Goal: Task Accomplishment & Management: Use online tool/utility

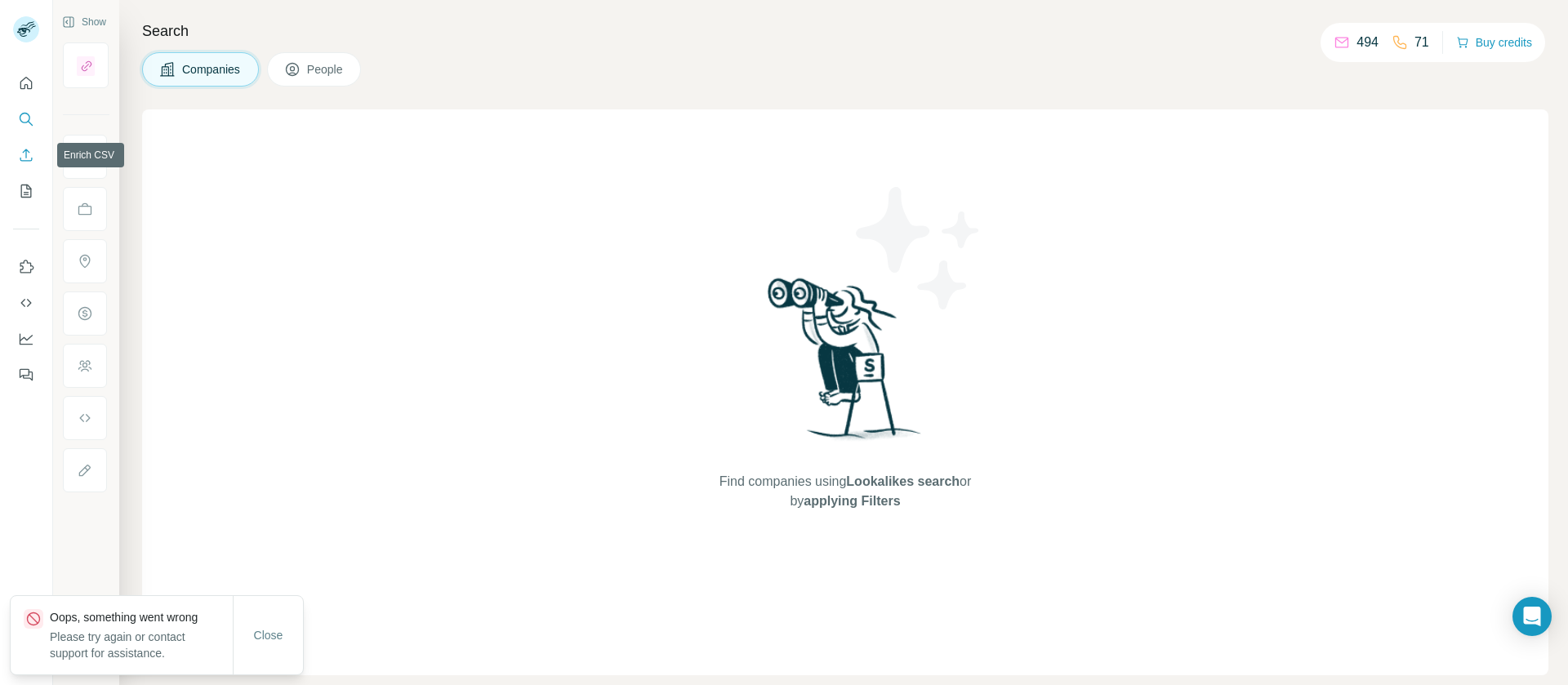
click at [25, 158] on icon "Enrich CSV" at bounding box center [26, 155] width 16 height 16
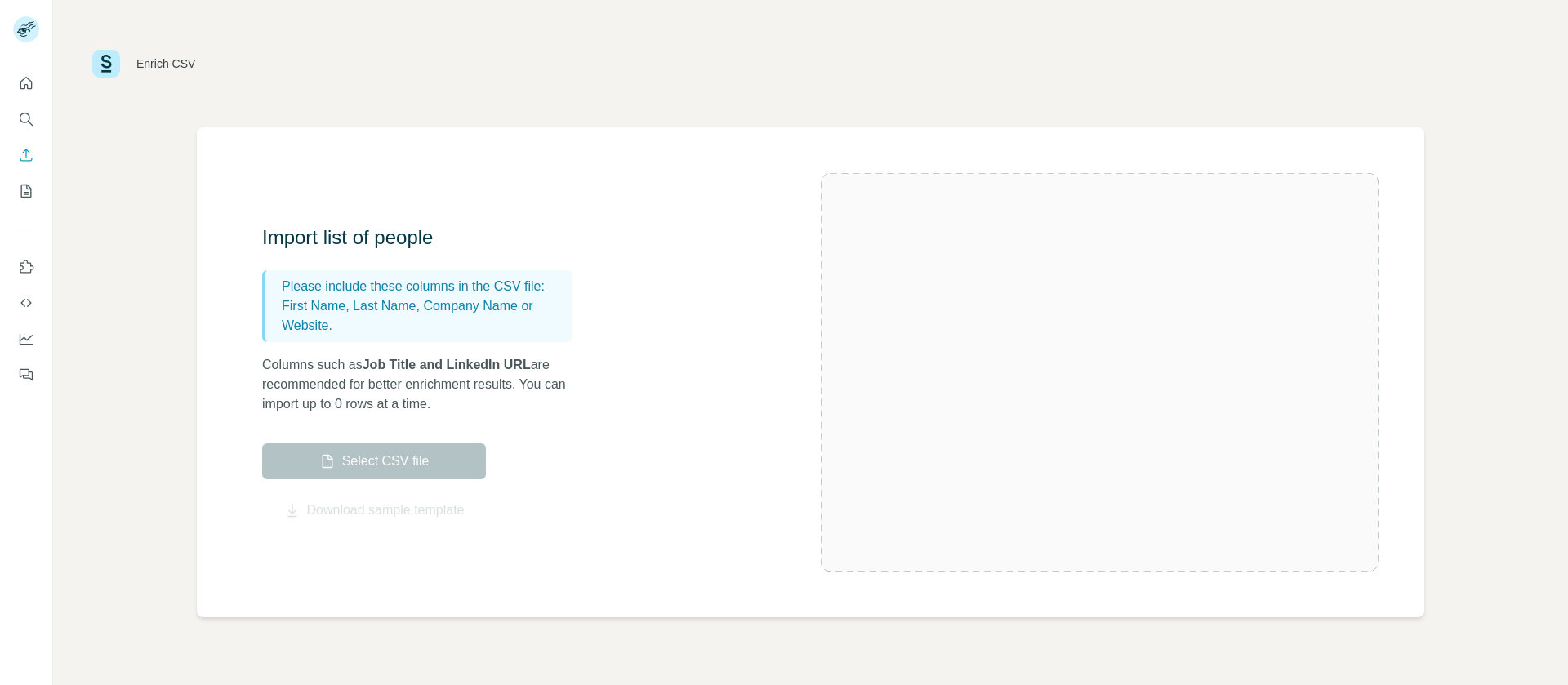
click at [389, 284] on p "Please include these columns in the CSV file:" at bounding box center [424, 287] width 285 height 20
drag, startPoint x: 389, startPoint y: 284, endPoint x: 524, endPoint y: 327, distance: 141.7
click at [524, 327] on div "Please include these columns in the CSV file: First Name, Last Name, Company Na…" at bounding box center [417, 307] width 311 height 72
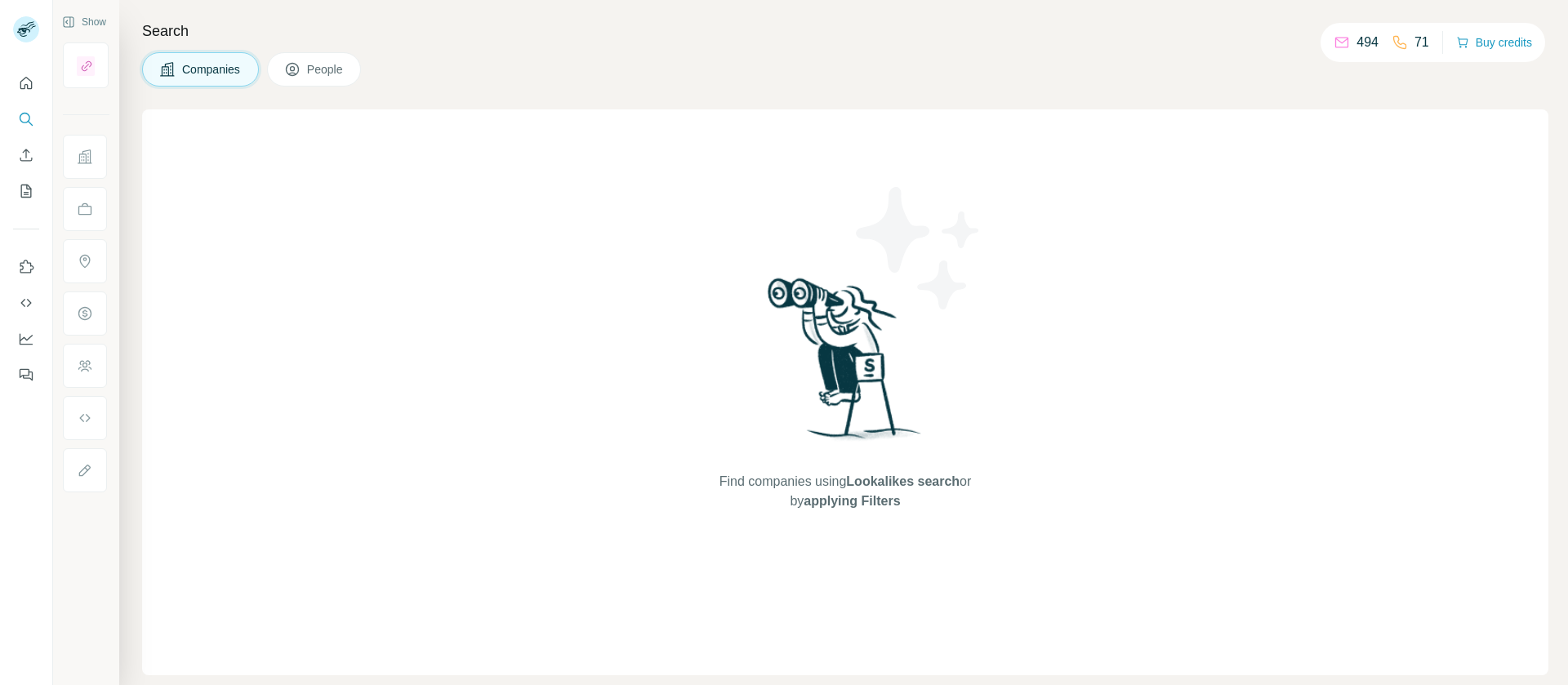
click at [393, 328] on div "Find companies using Lookalikes search or by applying Filters" at bounding box center [845, 392] width 1407 height 567
click at [25, 153] on icon "Enrich CSV" at bounding box center [26, 155] width 16 height 16
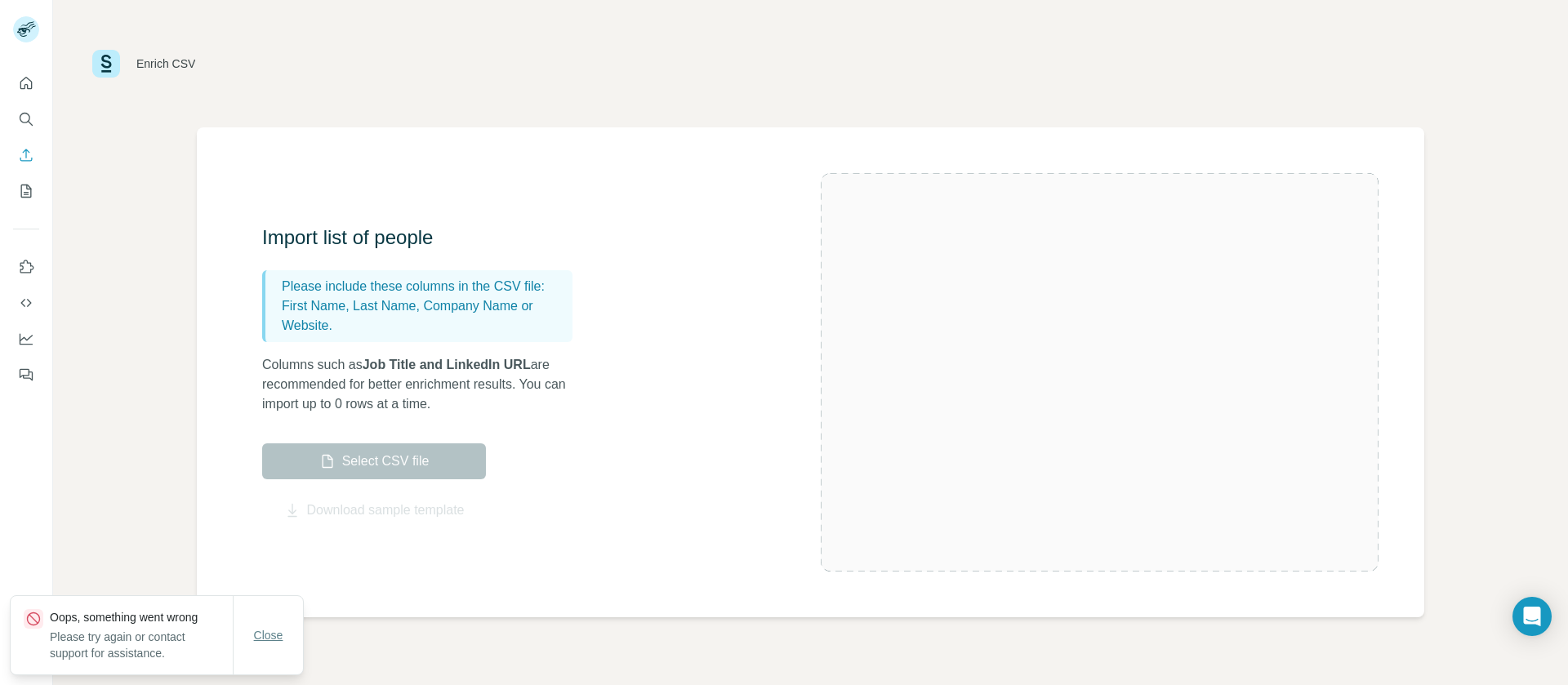
click at [263, 636] on span "Close" at bounding box center [269, 635] width 30 height 16
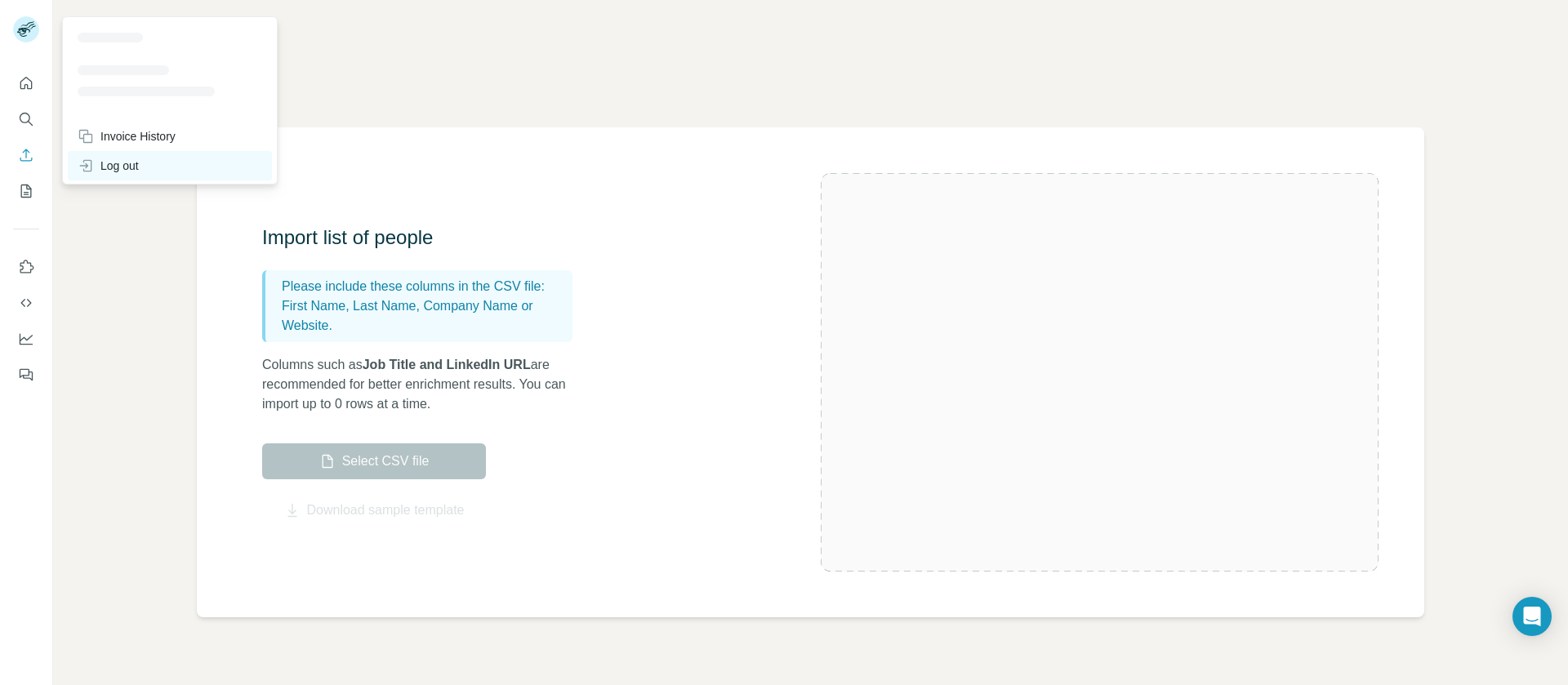
click at [128, 165] on div "Log out" at bounding box center [109, 165] width 62 height 16
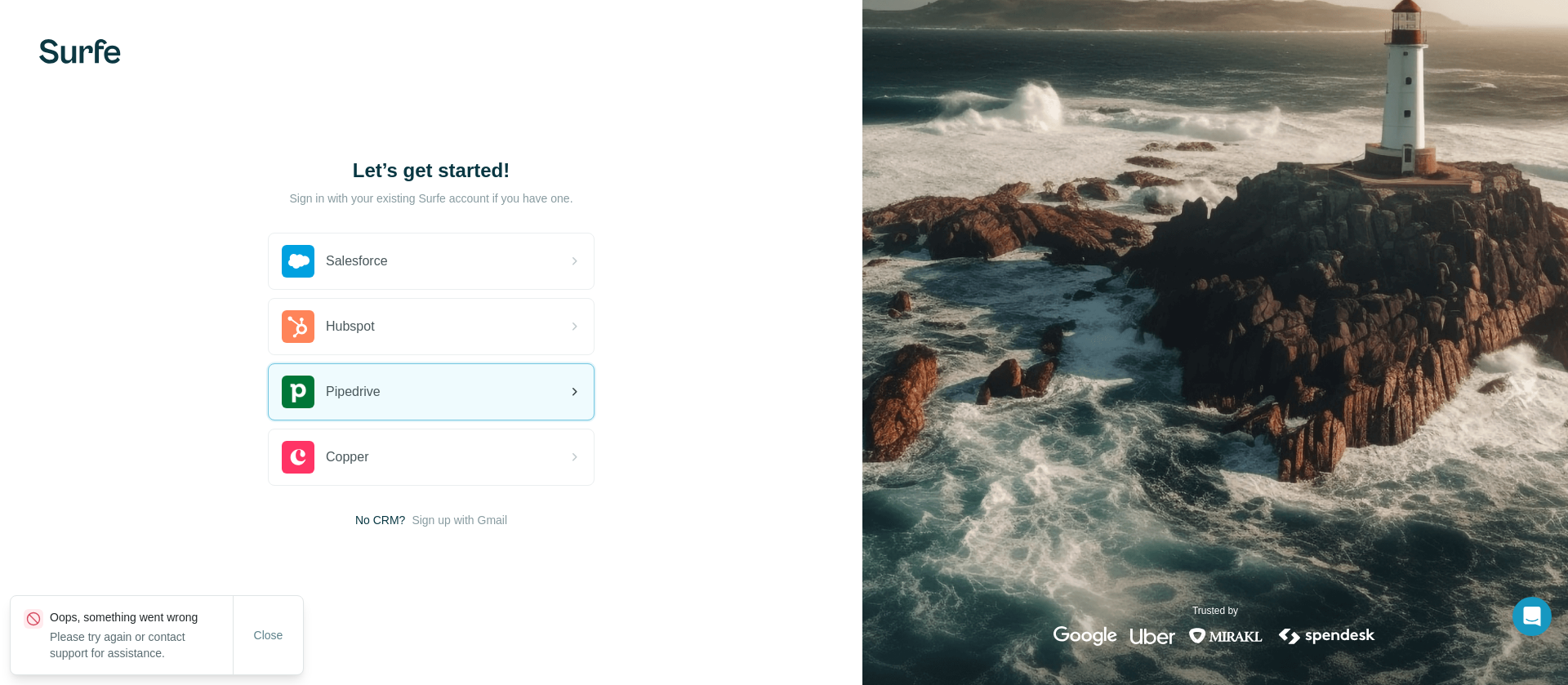
click at [393, 385] on div "Pipedrive" at bounding box center [431, 392] width 326 height 56
click at [434, 392] on div "Pipedrive" at bounding box center [431, 392] width 326 height 56
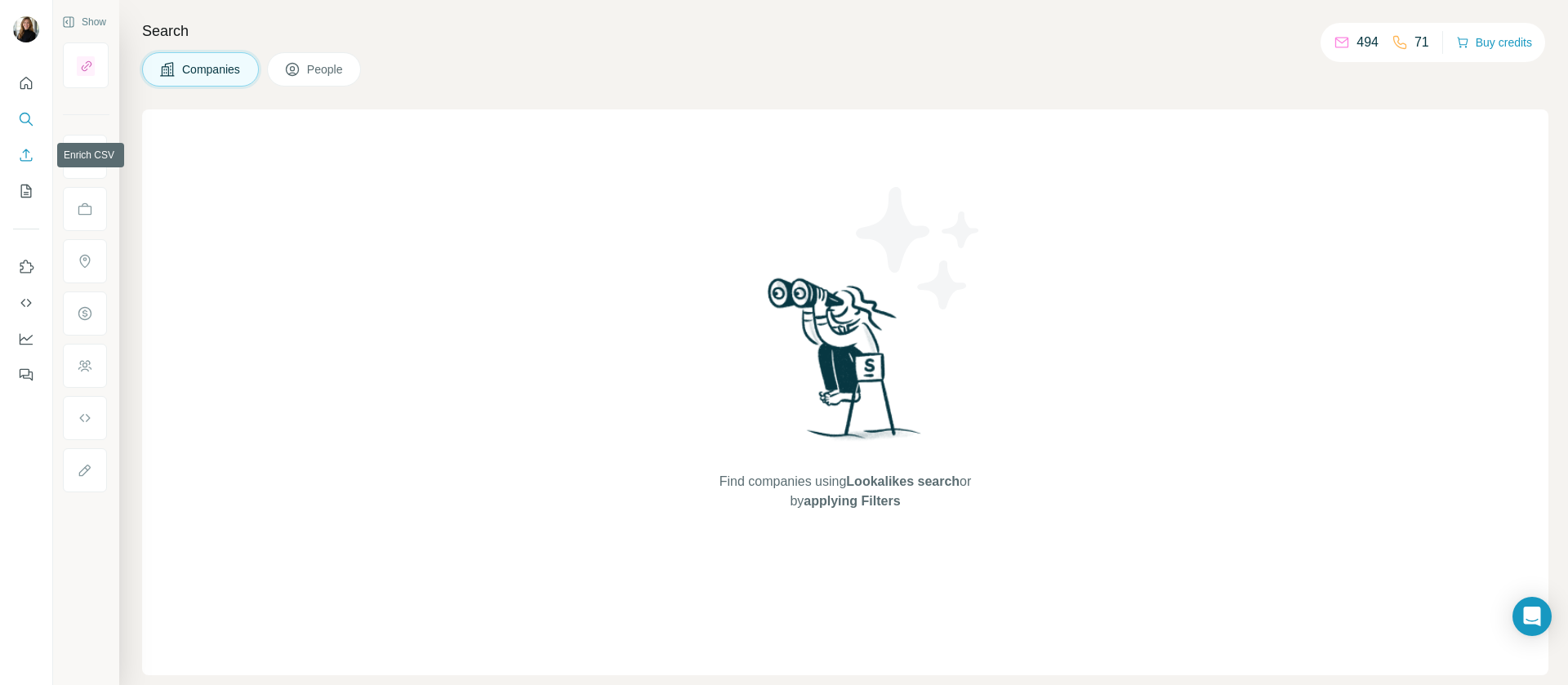
click at [25, 155] on icon "Enrich CSV" at bounding box center [26, 155] width 16 height 16
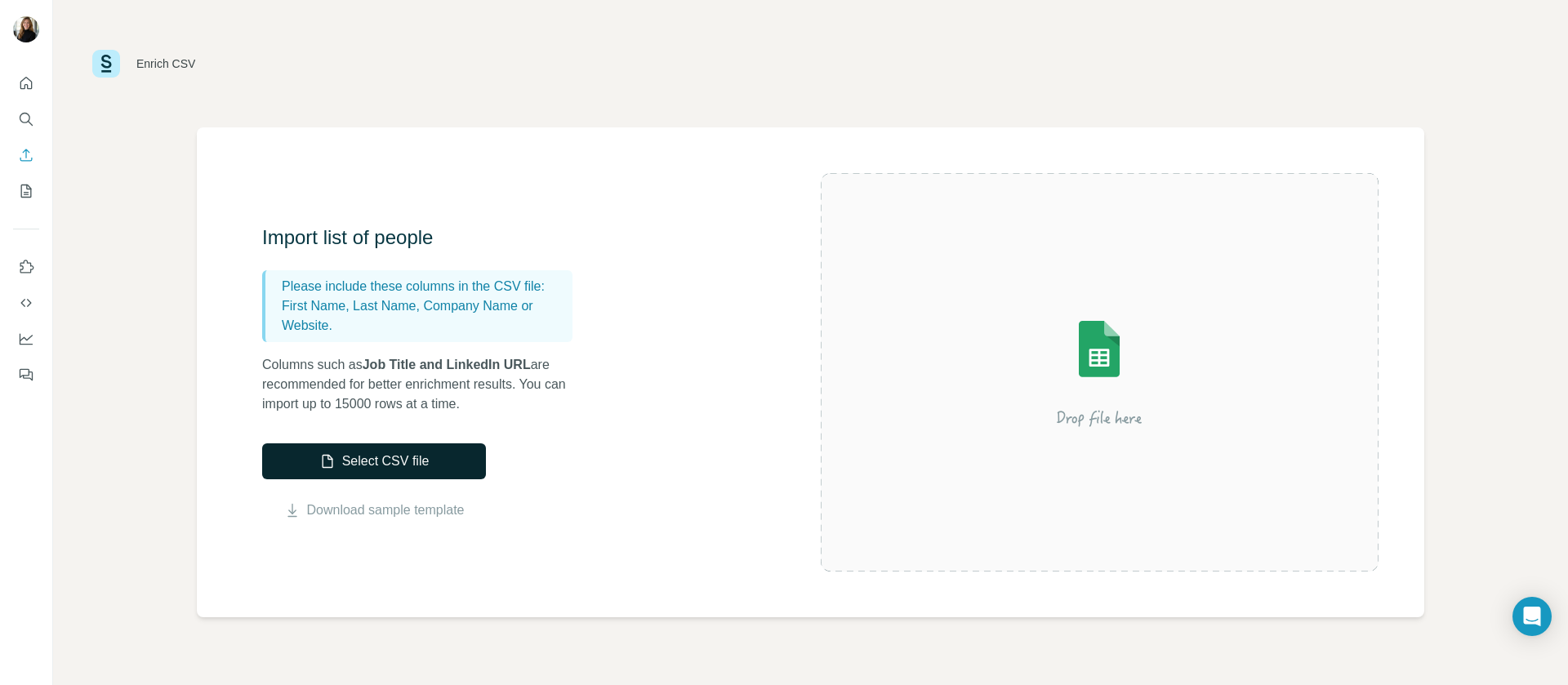
click at [352, 459] on button "Select CSV file" at bounding box center [373, 461] width 224 height 36
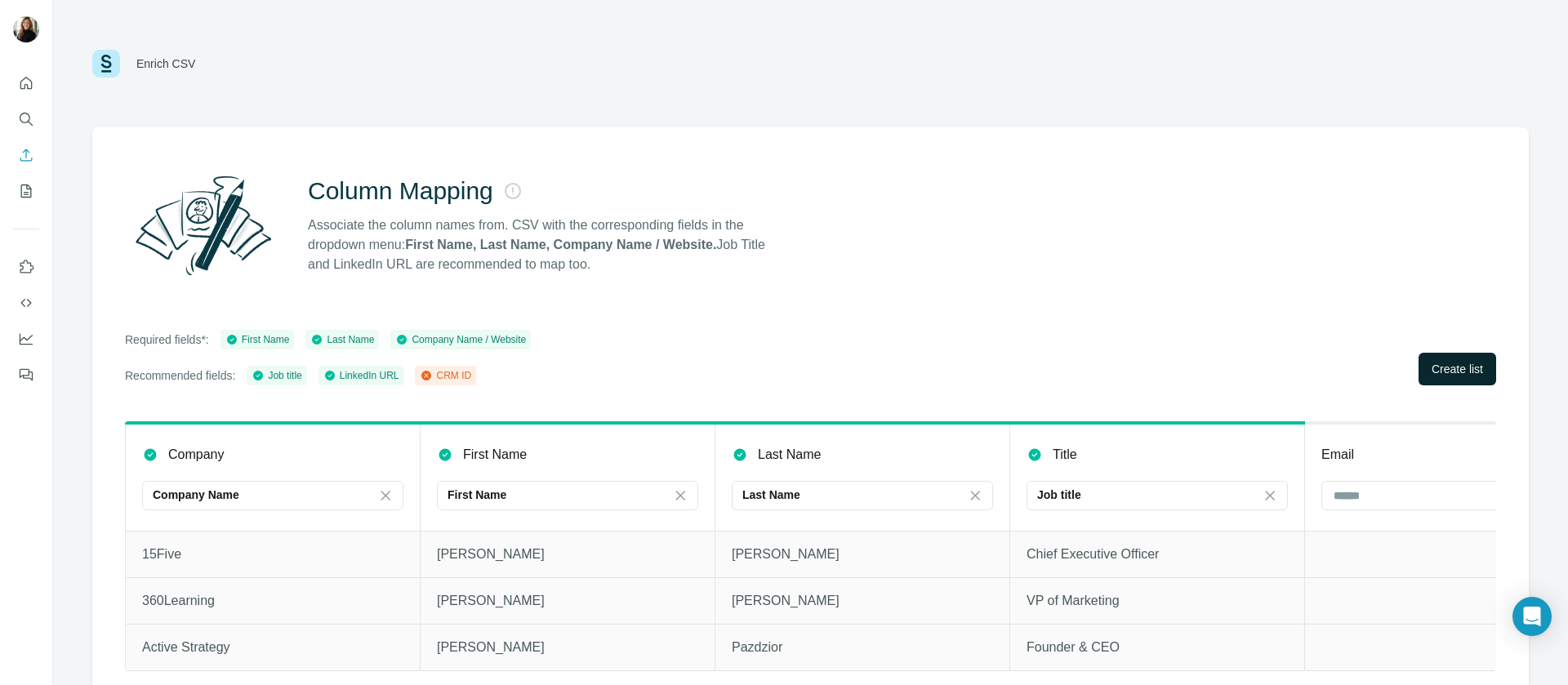
click at [1435, 371] on span "Create list" at bounding box center [1457, 369] width 52 height 16
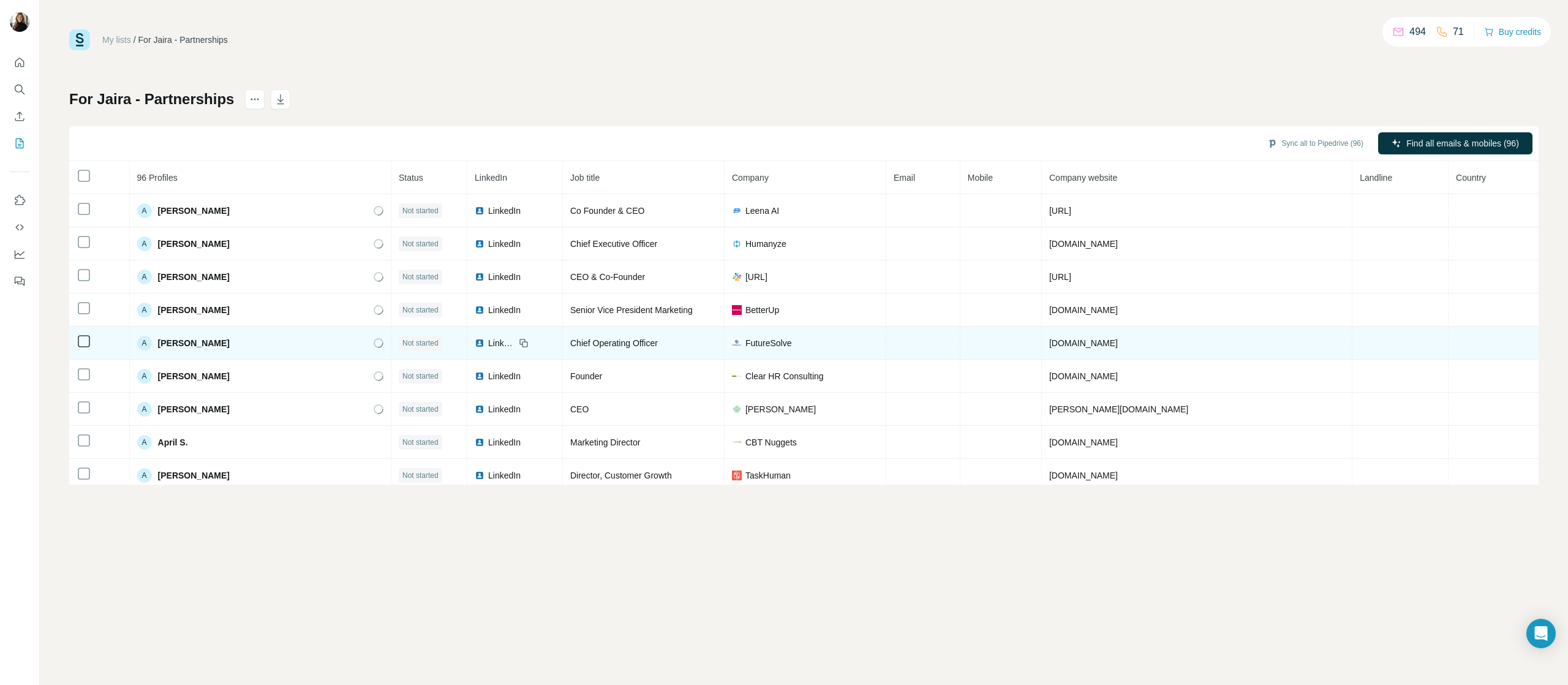
scroll to position [45, 0]
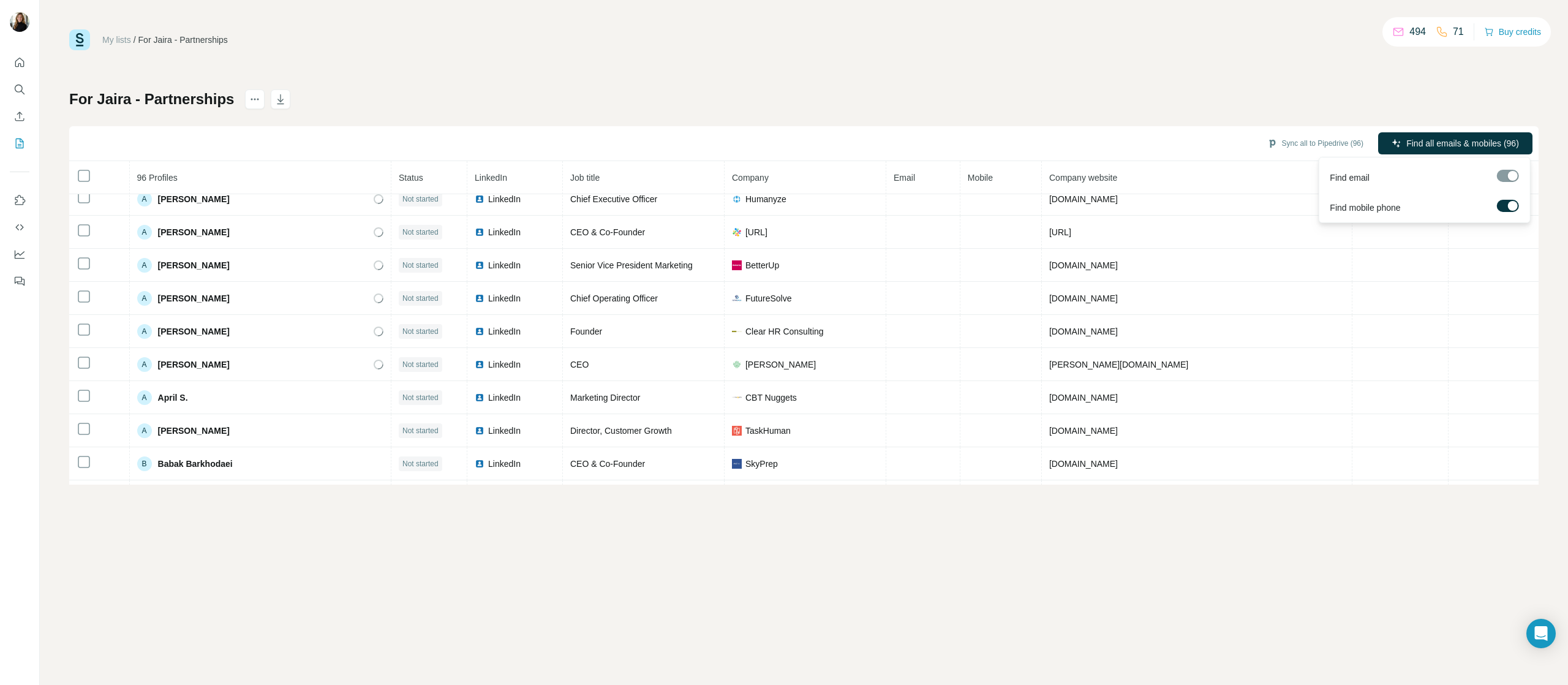
click at [1175, 203] on label at bounding box center [1508, 205] width 22 height 12
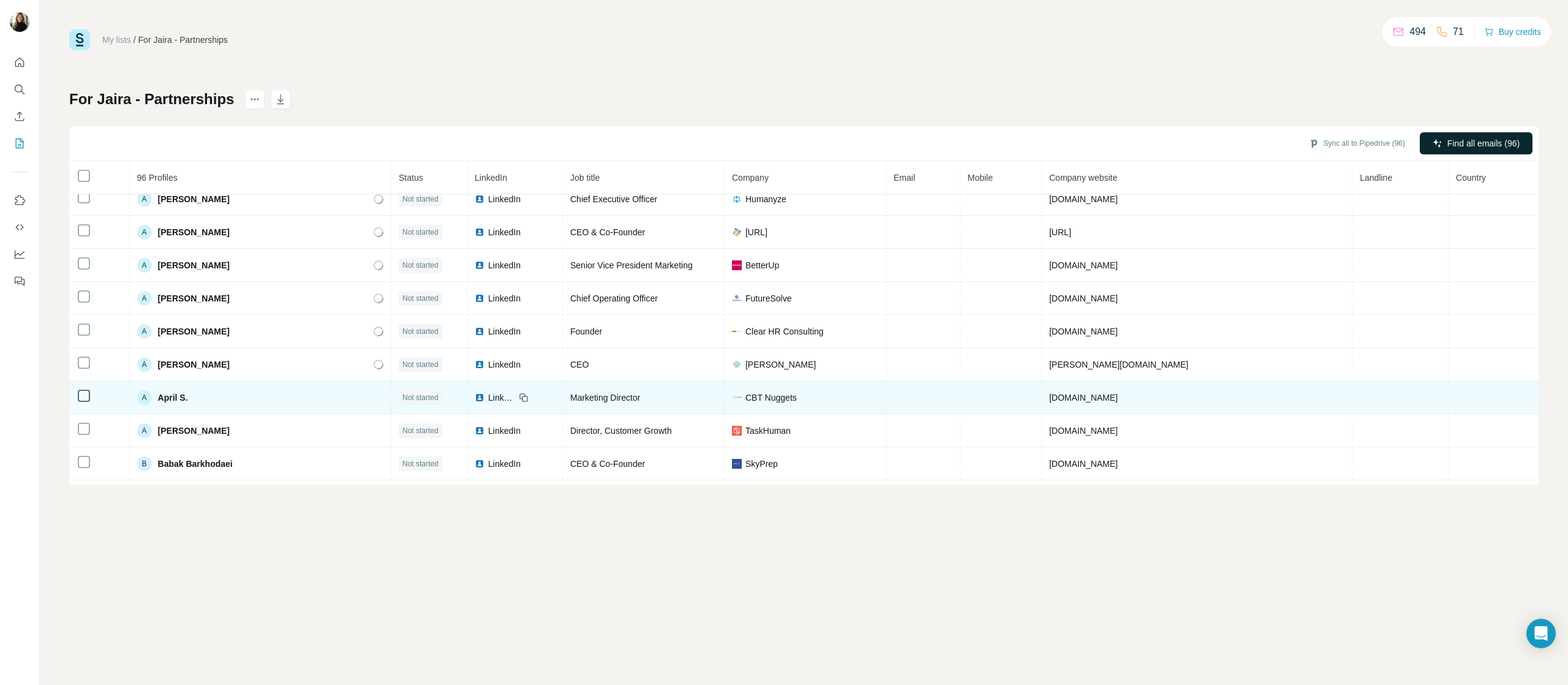
scroll to position [0, 0]
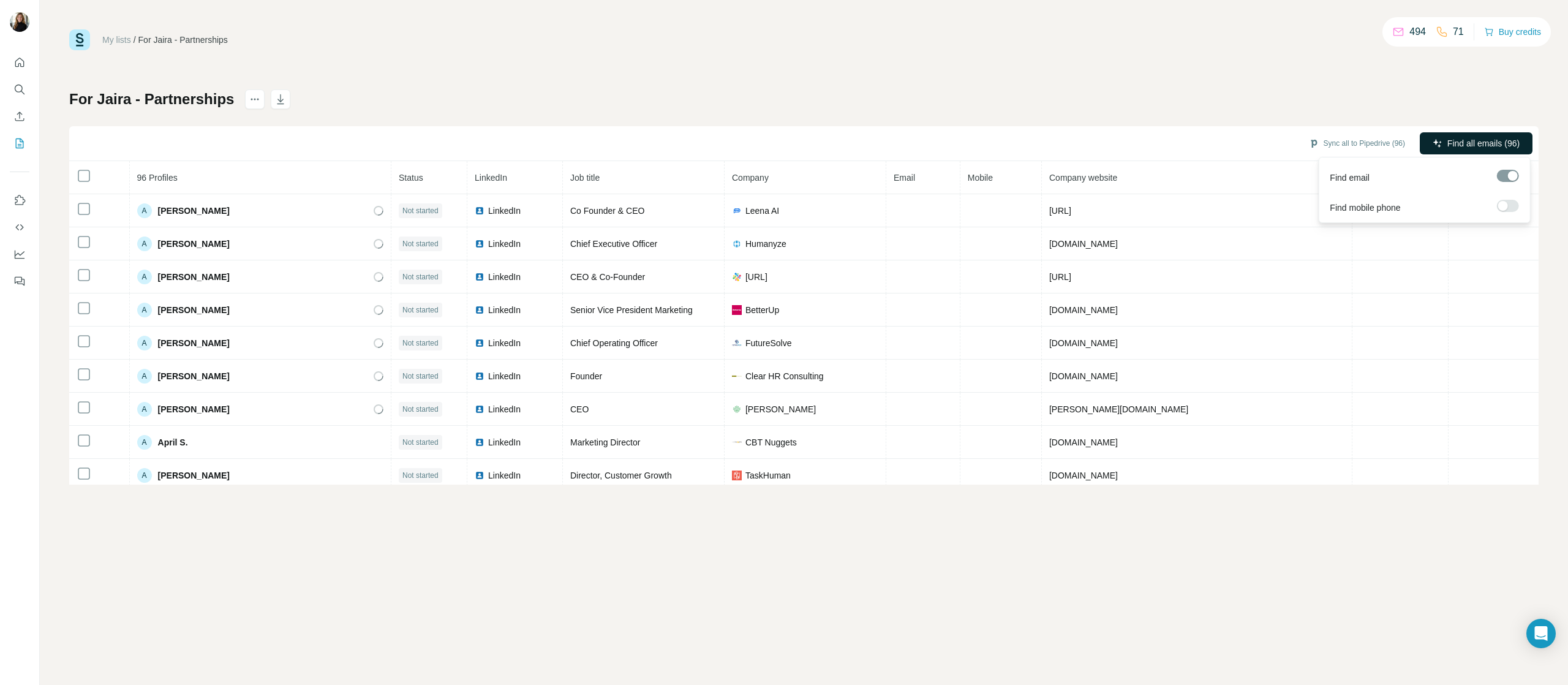
click at [1175, 142] on span "Find all emails (96)" at bounding box center [1484, 143] width 72 height 12
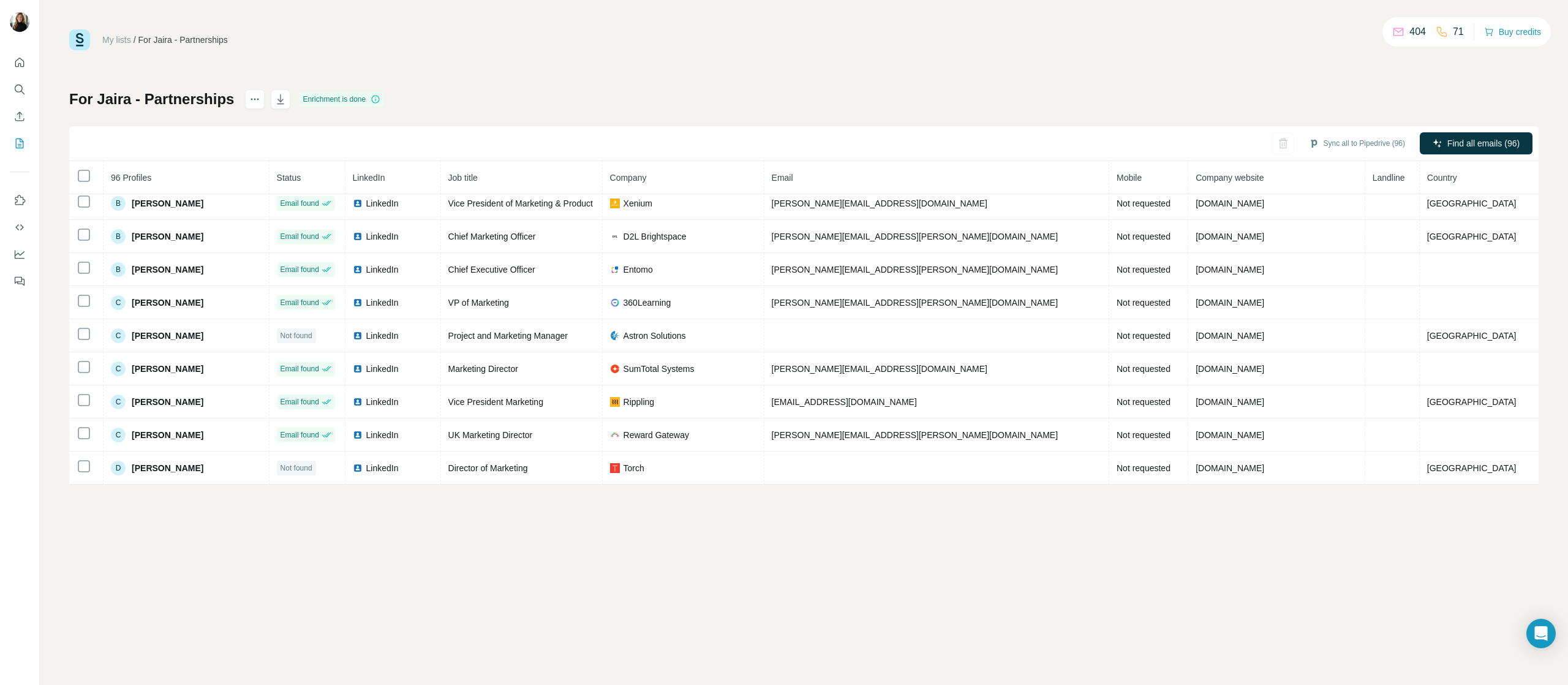
scroll to position [380, 0]
click at [279, 102] on icon "button" at bounding box center [281, 99] width 12 height 12
